Goal: Find specific page/section: Find specific page/section

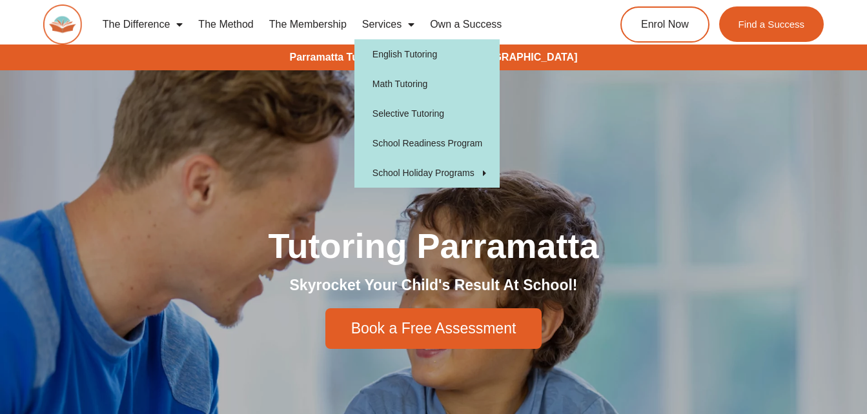
click at [412, 23] on span "Menu" at bounding box center [408, 24] width 13 height 23
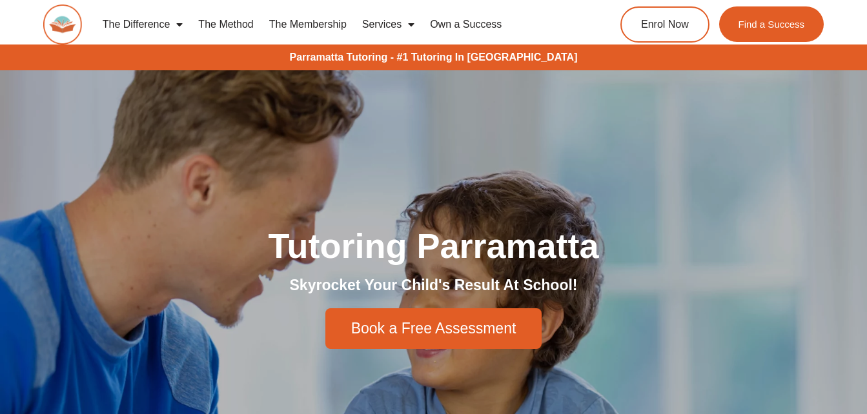
click at [411, 23] on span "Menu" at bounding box center [408, 24] width 13 height 23
click at [531, 18] on nav "The Difference Personalised Program Inspirational Tutors Motivational Learning …" at bounding box center [335, 25] width 481 height 30
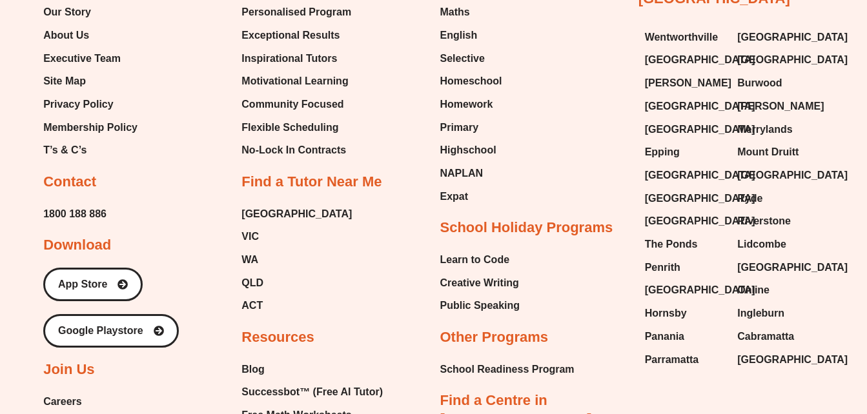
scroll to position [6484, 0]
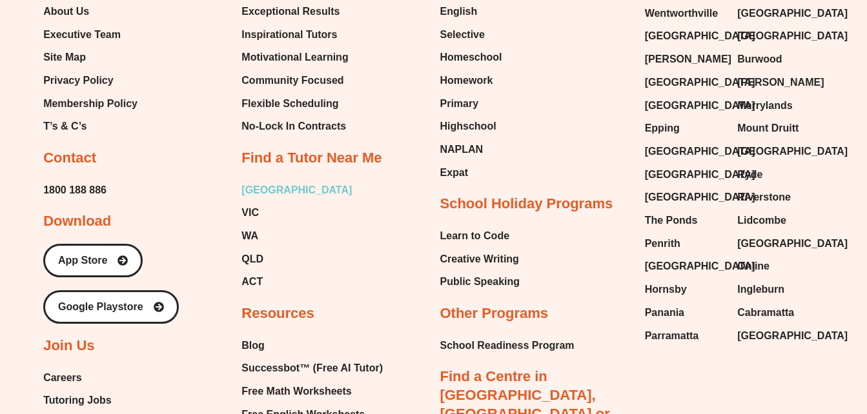
click at [257, 200] on span "[GEOGRAPHIC_DATA]" at bounding box center [296, 190] width 110 height 19
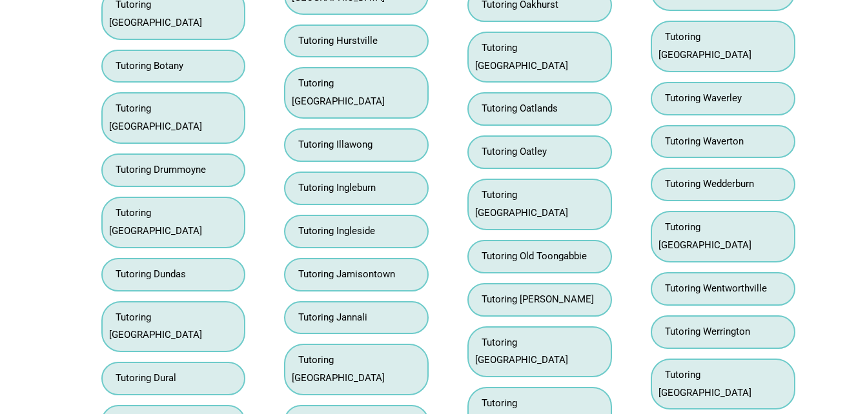
scroll to position [6270, 0]
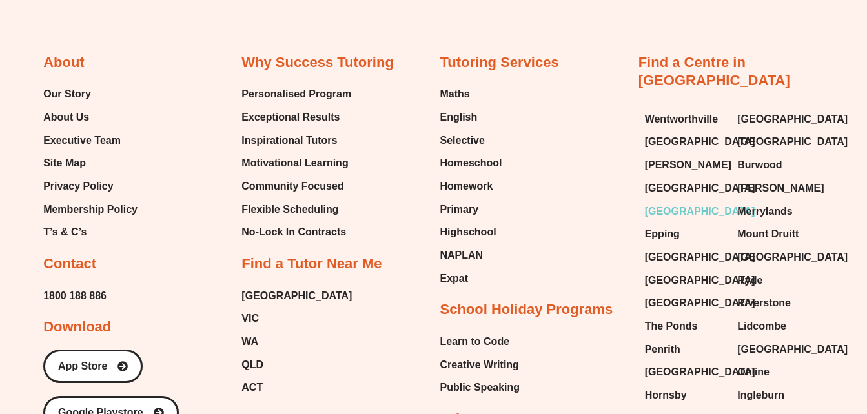
scroll to position [6133, 0]
